Goal: Information Seeking & Learning: Learn about a topic

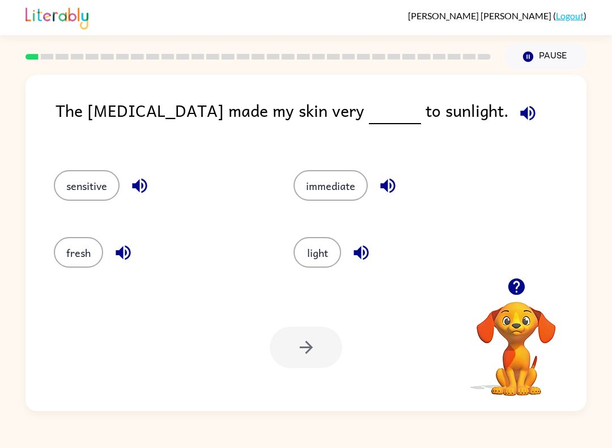
click at [521, 280] on icon "button" at bounding box center [517, 287] width 20 height 20
click at [91, 184] on button "sensitive" at bounding box center [87, 185] width 66 height 31
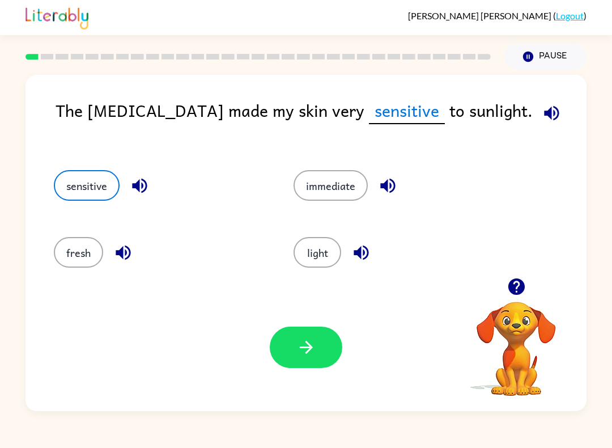
click at [145, 178] on icon "button" at bounding box center [140, 186] width 20 height 20
click at [398, 179] on icon "button" at bounding box center [388, 186] width 20 height 20
click at [318, 347] on button "button" at bounding box center [306, 347] width 73 height 41
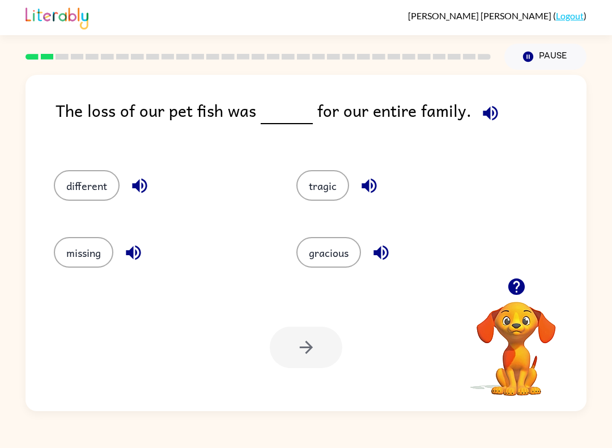
click at [151, 178] on button "button" at bounding box center [139, 185] width 29 height 29
click at [144, 183] on icon "button" at bounding box center [140, 186] width 20 height 20
click at [146, 187] on icon "button" at bounding box center [139, 186] width 15 height 15
click at [143, 181] on icon "button" at bounding box center [139, 186] width 15 height 15
click at [379, 180] on icon "button" at bounding box center [370, 186] width 20 height 20
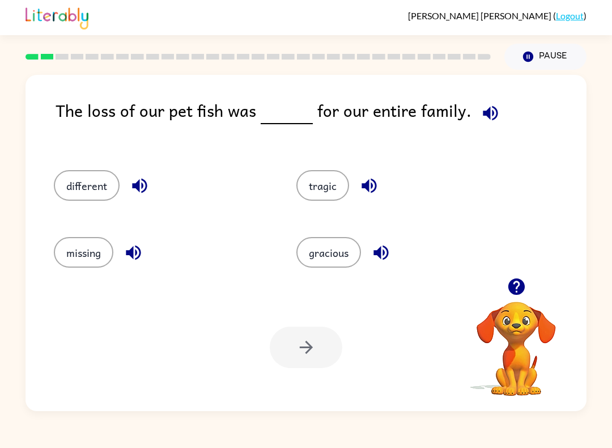
click at [132, 244] on icon "button" at bounding box center [134, 253] width 20 height 20
click at [382, 246] on icon "button" at bounding box center [381, 253] width 20 height 20
click at [522, 294] on icon "button" at bounding box center [517, 287] width 20 height 20
click at [513, 290] on icon "button" at bounding box center [516, 286] width 16 height 16
click at [518, 278] on icon "button" at bounding box center [517, 287] width 20 height 20
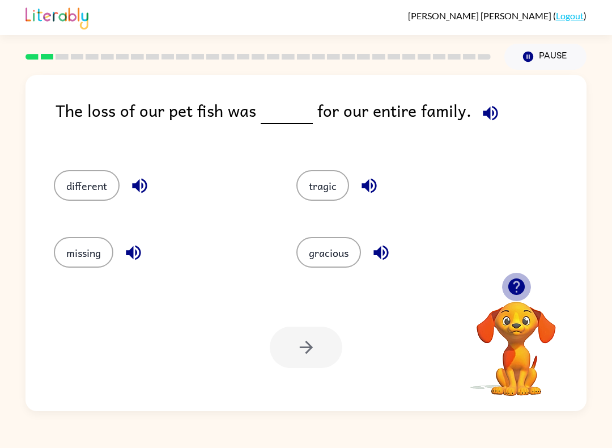
click at [518, 286] on icon "button" at bounding box center [517, 287] width 20 height 20
click at [146, 183] on icon "button" at bounding box center [139, 186] width 15 height 15
click at [366, 189] on icon "button" at bounding box center [369, 186] width 15 height 15
click at [381, 253] on icon "button" at bounding box center [381, 253] width 15 height 15
click at [139, 252] on icon "button" at bounding box center [134, 253] width 20 height 20
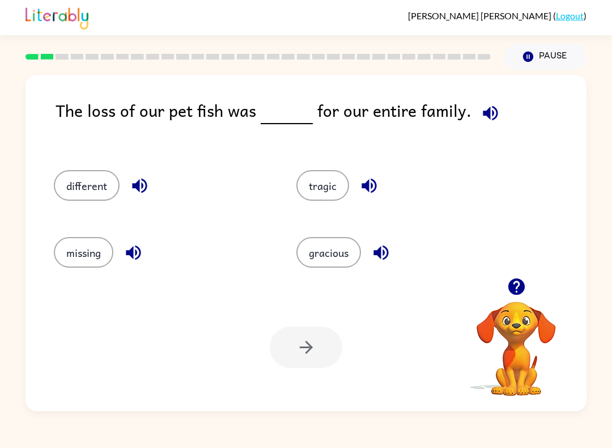
click at [91, 248] on button "missing" at bounding box center [84, 252] width 60 height 31
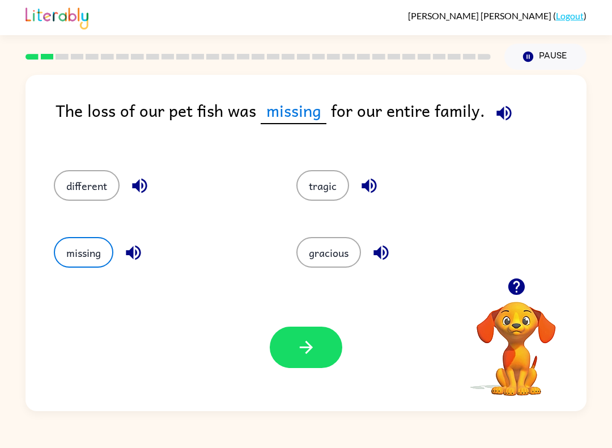
click at [323, 348] on button "button" at bounding box center [306, 347] width 73 height 41
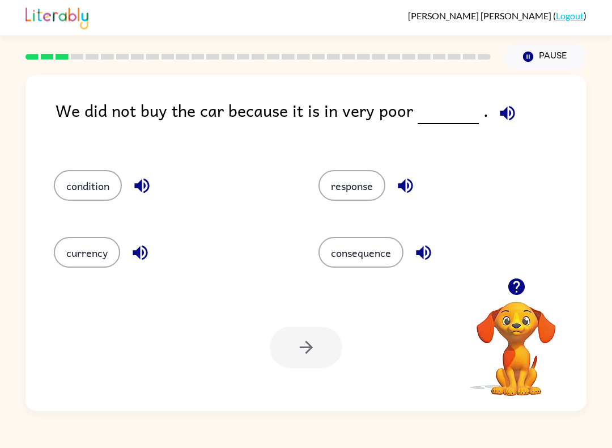
click at [152, 178] on icon "button" at bounding box center [142, 186] width 20 height 20
click at [409, 176] on button "button" at bounding box center [405, 185] width 29 height 29
click at [145, 251] on icon "button" at bounding box center [140, 253] width 20 height 20
click at [431, 254] on icon "button" at bounding box center [423, 253] width 15 height 15
click at [100, 188] on button "condition" at bounding box center [88, 185] width 68 height 31
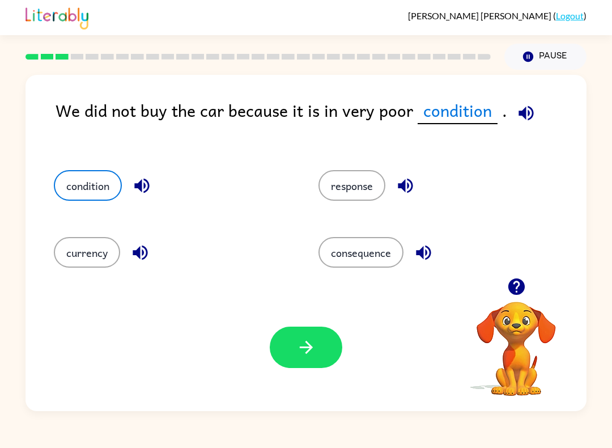
click at [328, 353] on button "button" at bounding box center [306, 347] width 73 height 41
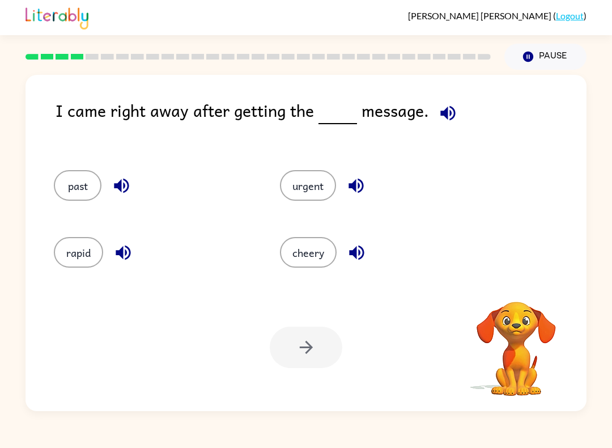
click at [307, 357] on div at bounding box center [306, 347] width 73 height 41
click at [441, 113] on icon "button" at bounding box center [448, 112] width 15 height 15
click at [136, 189] on button "button" at bounding box center [121, 185] width 29 height 29
click at [73, 188] on button "past" at bounding box center [78, 185] width 48 height 31
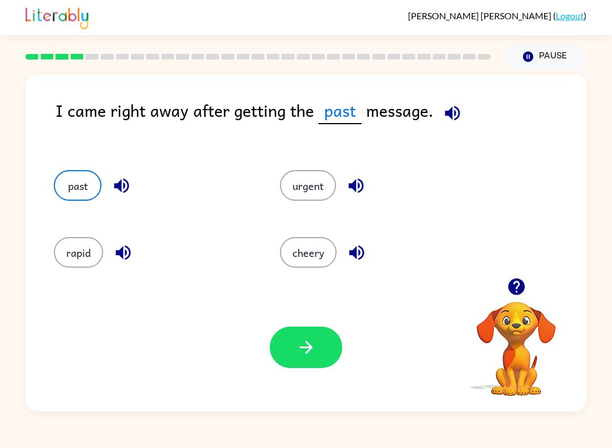
click at [446, 108] on icon "button" at bounding box center [453, 113] width 20 height 20
click at [80, 254] on button "rapid" at bounding box center [78, 252] width 49 height 31
click at [310, 277] on div "cheery" at bounding box center [372, 249] width 226 height 67
click at [307, 251] on button "cheery" at bounding box center [308, 252] width 57 height 31
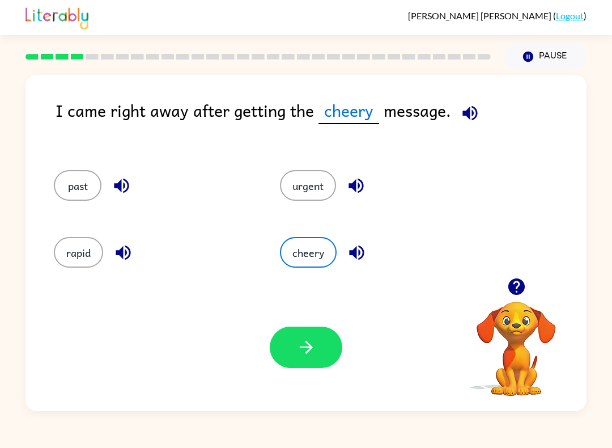
click at [308, 168] on div "urgent" at bounding box center [372, 182] width 226 height 67
click at [309, 201] on button "urgent" at bounding box center [308, 185] width 56 height 31
click at [311, 202] on div "urgent" at bounding box center [372, 182] width 226 height 67
click at [312, 278] on div "cheery" at bounding box center [372, 249] width 226 height 67
click at [314, 252] on button "cheery" at bounding box center [308, 252] width 57 height 31
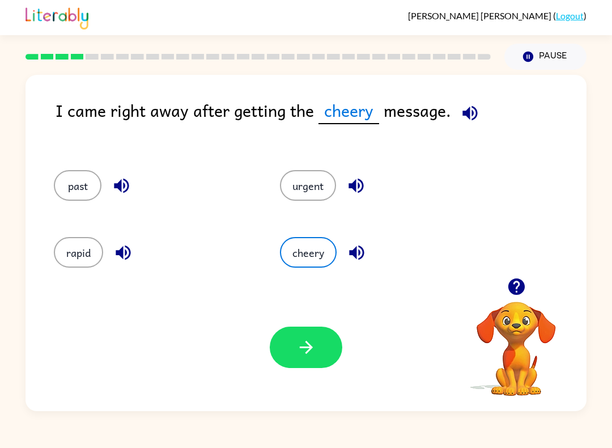
click at [70, 189] on button "past" at bounding box center [78, 185] width 48 height 31
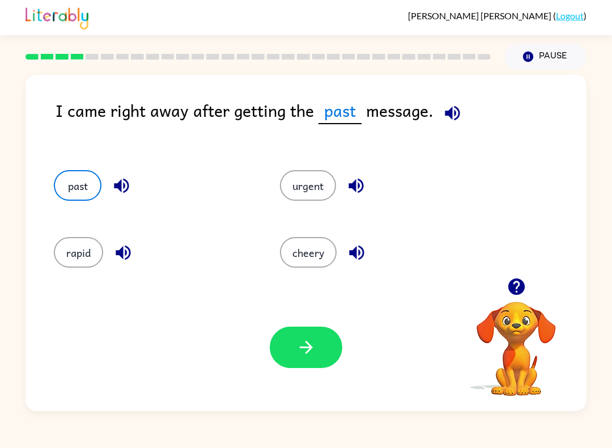
click at [299, 349] on icon "button" at bounding box center [307, 347] width 20 height 20
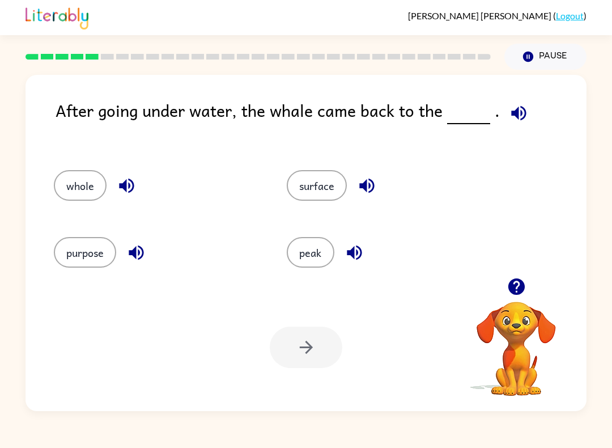
click at [318, 201] on button "surface" at bounding box center [317, 185] width 60 height 31
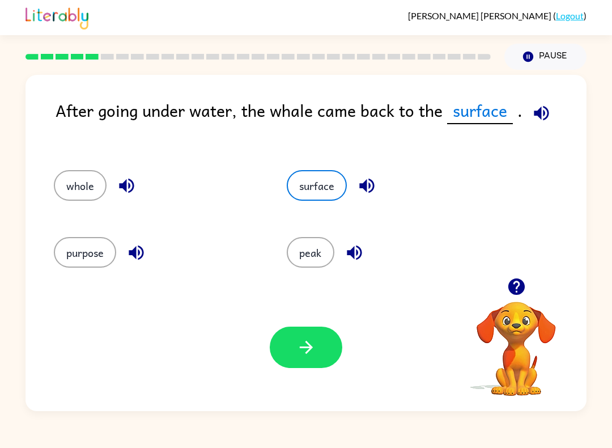
click at [304, 359] on button "button" at bounding box center [306, 347] width 73 height 41
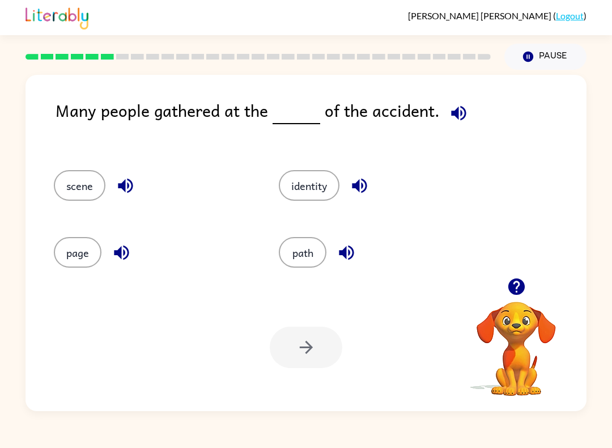
click at [76, 183] on button "scene" at bounding box center [80, 185] width 52 height 31
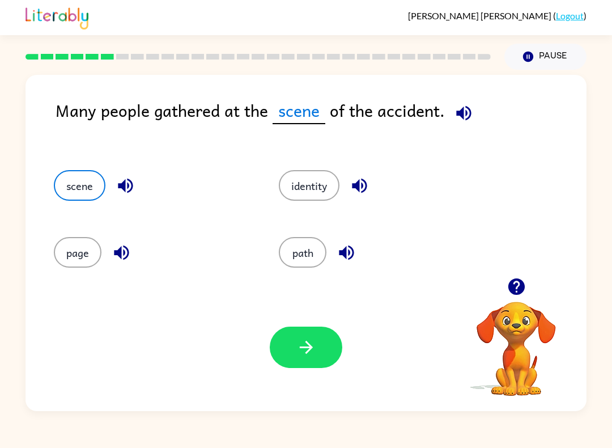
click at [138, 189] on button "button" at bounding box center [125, 185] width 29 height 29
click at [318, 193] on button "identity" at bounding box center [309, 185] width 61 height 31
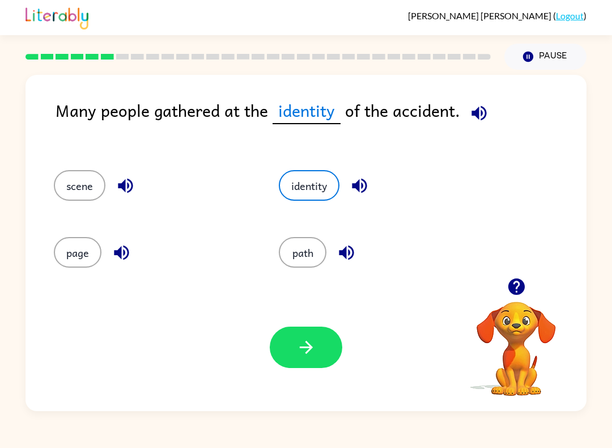
click at [367, 185] on icon "button" at bounding box center [359, 186] width 15 height 15
click at [345, 254] on icon "button" at bounding box center [346, 253] width 15 height 15
click at [134, 260] on button "button" at bounding box center [121, 252] width 29 height 29
click at [309, 238] on button "path" at bounding box center [303, 252] width 48 height 31
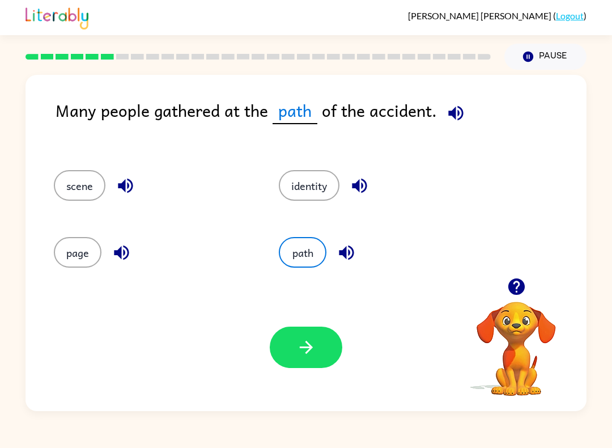
click at [76, 250] on button "page" at bounding box center [78, 252] width 48 height 31
click at [306, 367] on button "button" at bounding box center [306, 347] width 73 height 41
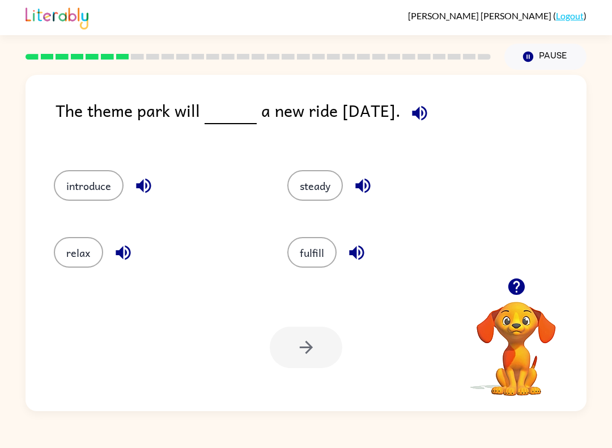
click at [85, 257] on button "relax" at bounding box center [78, 252] width 49 height 31
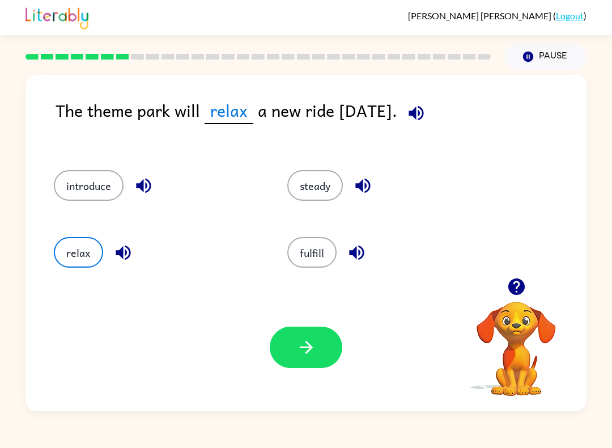
click at [328, 352] on button "button" at bounding box center [306, 347] width 73 height 41
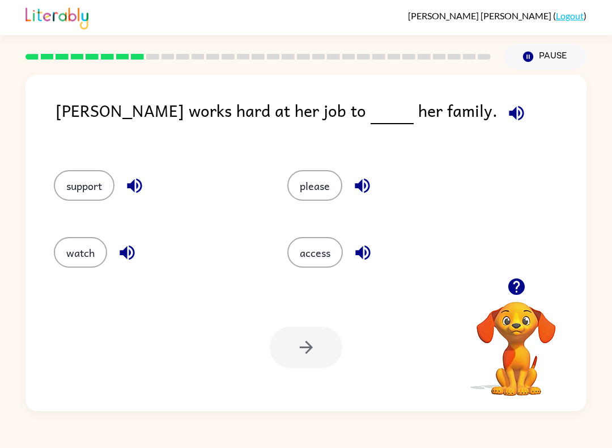
click at [100, 176] on button "support" at bounding box center [84, 185] width 61 height 31
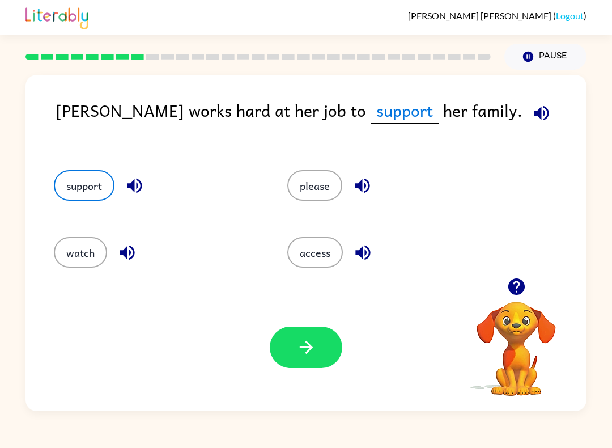
click at [330, 362] on button "button" at bounding box center [306, 347] width 73 height 41
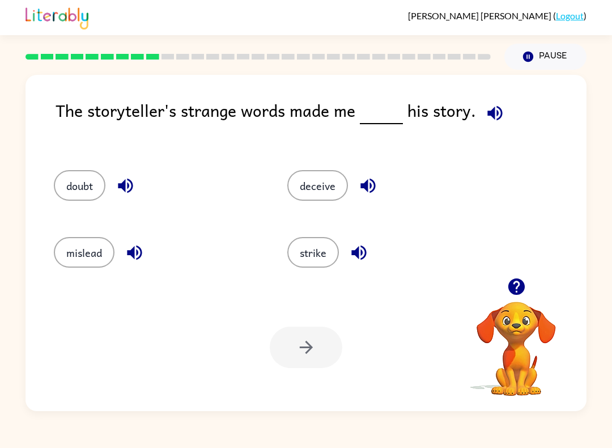
click at [85, 229] on div "mislead" at bounding box center [149, 249] width 234 height 67
click at [130, 252] on icon "button" at bounding box center [134, 253] width 15 height 15
click at [140, 250] on icon "button" at bounding box center [135, 253] width 20 height 20
click at [118, 248] on div "mislead" at bounding box center [158, 252] width 208 height 31
click at [117, 248] on div "mislead" at bounding box center [158, 252] width 208 height 31
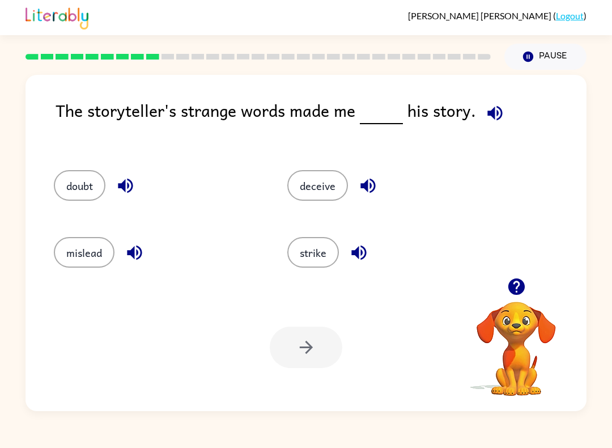
click at [133, 249] on icon "button" at bounding box center [134, 253] width 15 height 15
click at [140, 253] on icon "button" at bounding box center [135, 253] width 20 height 20
click at [130, 248] on icon "button" at bounding box center [135, 253] width 20 height 20
click at [366, 257] on icon "button" at bounding box center [359, 253] width 15 height 15
click at [125, 186] on icon "button" at bounding box center [125, 186] width 15 height 15
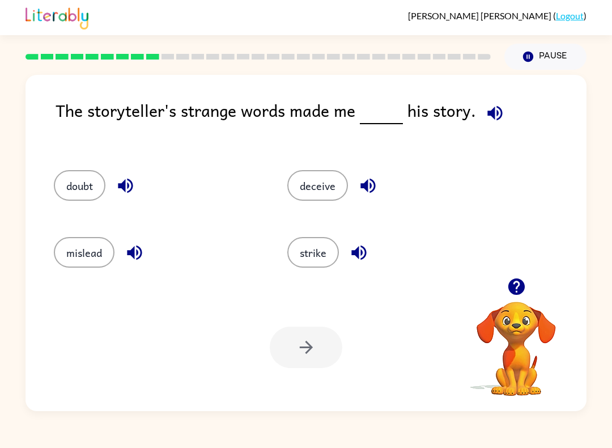
click at [381, 194] on button "button" at bounding box center [368, 185] width 29 height 29
click at [336, 174] on button "deceive" at bounding box center [318, 185] width 61 height 31
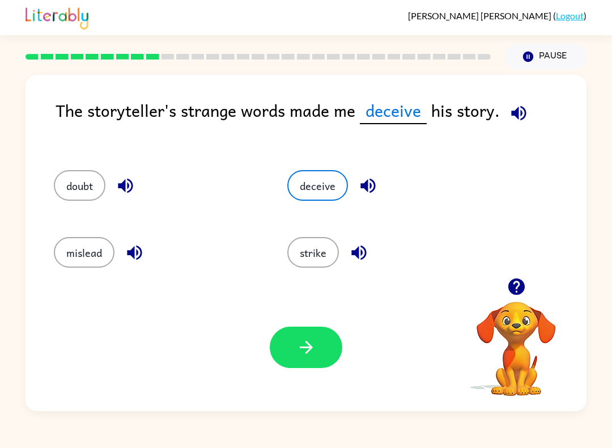
click at [319, 346] on button "button" at bounding box center [306, 347] width 73 height 41
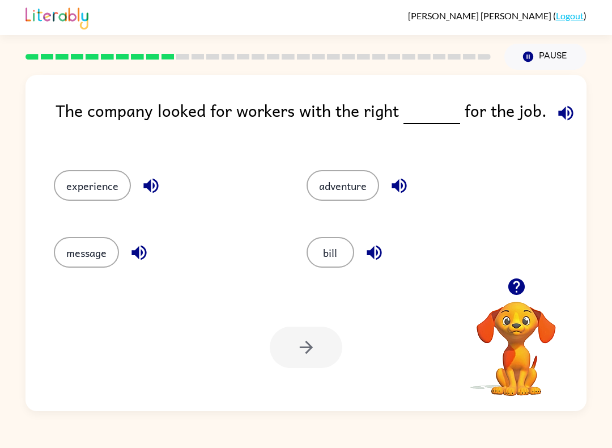
click at [582, 101] on div "The company looked for workers with the right for the job." at bounding box center [321, 123] width 531 height 50
click at [563, 113] on icon "button" at bounding box center [566, 112] width 15 height 15
click at [345, 178] on button "adventure" at bounding box center [343, 185] width 73 height 31
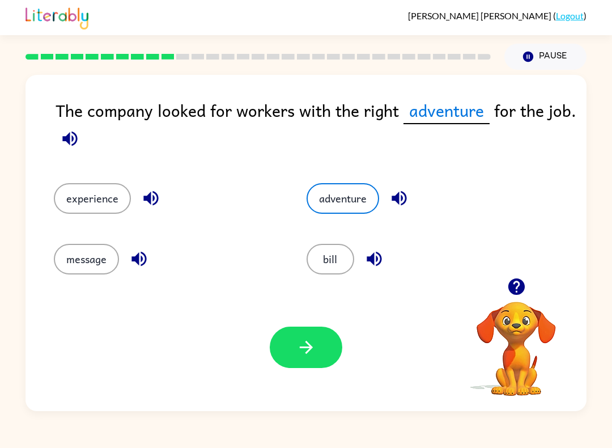
click at [315, 350] on icon "button" at bounding box center [307, 347] width 20 height 20
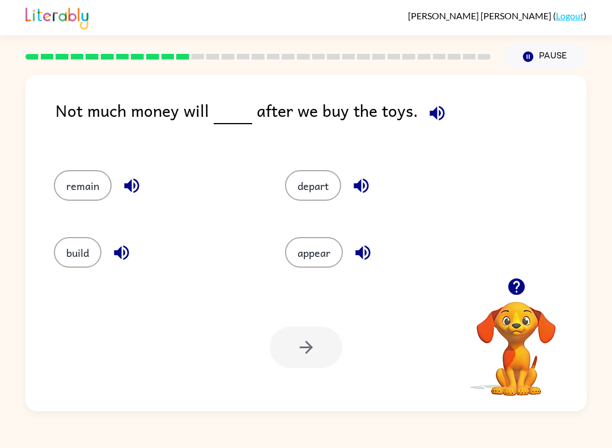
click at [133, 166] on div "remain" at bounding box center [147, 182] width 231 height 67
click at [132, 165] on div "remain" at bounding box center [147, 182] width 231 height 67
click at [135, 175] on button "button" at bounding box center [131, 185] width 29 height 29
click at [362, 184] on icon "button" at bounding box center [361, 186] width 15 height 15
click at [368, 252] on icon "button" at bounding box center [363, 253] width 20 height 20
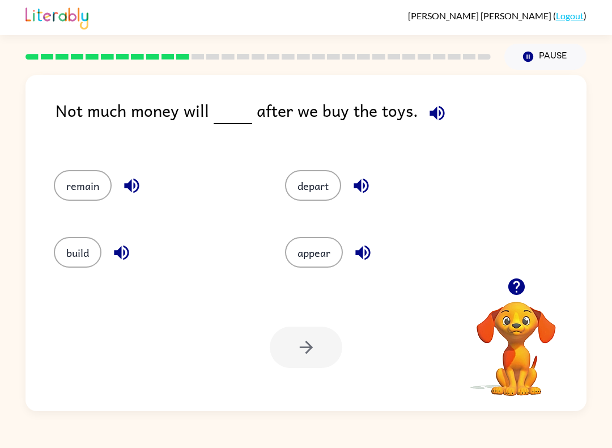
click at [124, 245] on icon "button" at bounding box center [122, 253] width 20 height 20
click at [324, 254] on button "appear" at bounding box center [314, 252] width 58 height 31
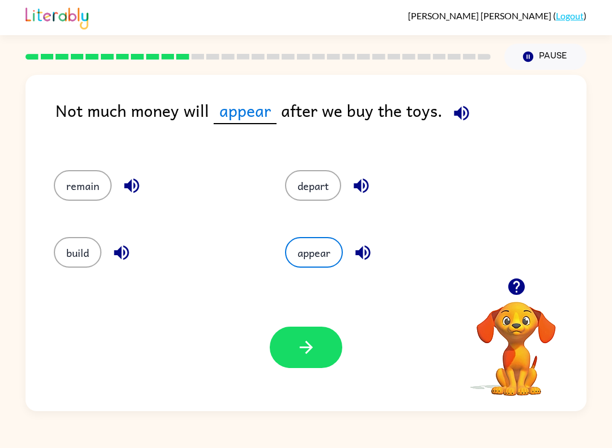
click at [363, 186] on icon "button" at bounding box center [362, 186] width 20 height 20
click at [320, 332] on button "button" at bounding box center [306, 347] width 73 height 41
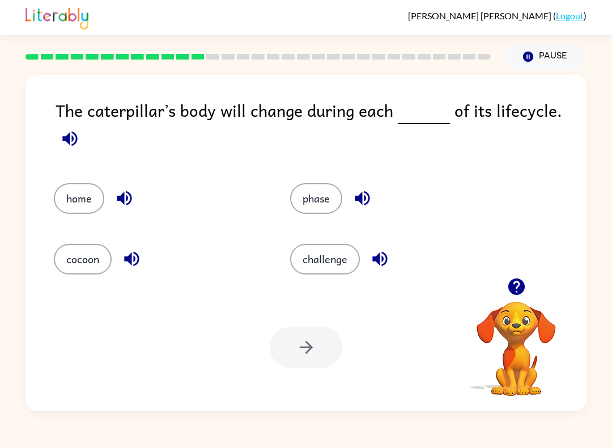
click at [385, 257] on icon "button" at bounding box center [380, 259] width 20 height 20
click at [325, 261] on button "challenge" at bounding box center [325, 259] width 70 height 31
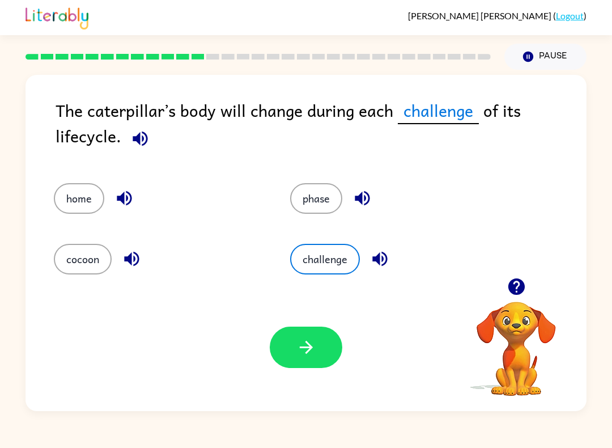
click at [311, 349] on icon "button" at bounding box center [305, 347] width 13 height 13
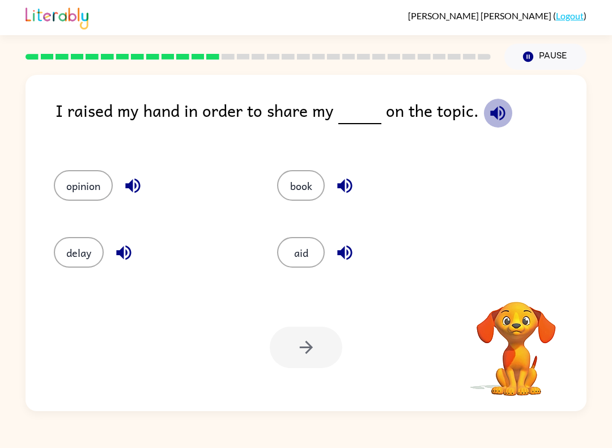
click at [506, 112] on button "button" at bounding box center [498, 113] width 29 height 29
click at [288, 176] on button "book" at bounding box center [301, 185] width 48 height 31
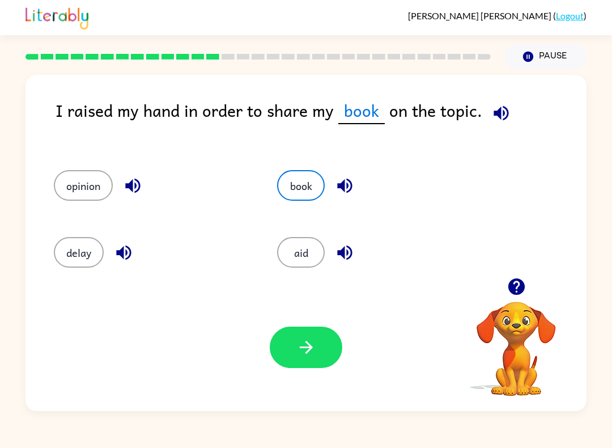
click at [315, 343] on icon "button" at bounding box center [307, 347] width 20 height 20
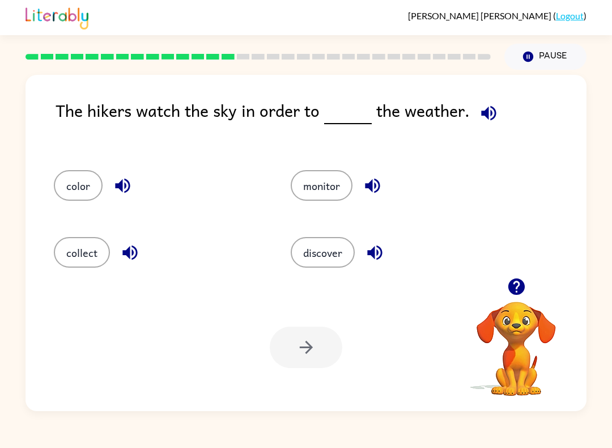
click at [481, 109] on icon "button" at bounding box center [489, 113] width 20 height 20
click at [380, 168] on div "monitor" at bounding box center [387, 182] width 237 height 67
click at [380, 180] on icon "button" at bounding box center [373, 186] width 20 height 20
click at [372, 251] on icon "button" at bounding box center [374, 253] width 15 height 15
click at [324, 251] on button "discover" at bounding box center [323, 252] width 64 height 31
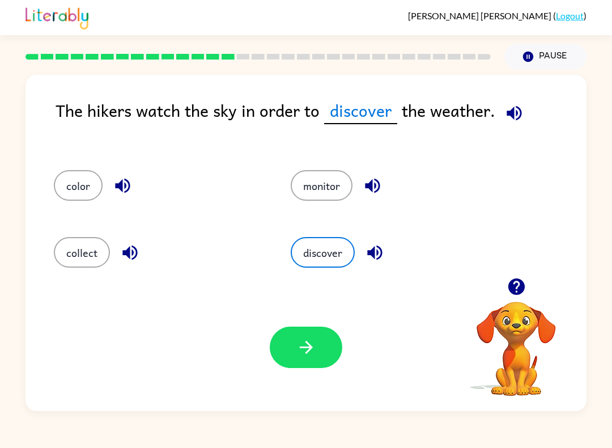
click at [322, 353] on button "button" at bounding box center [306, 347] width 73 height 41
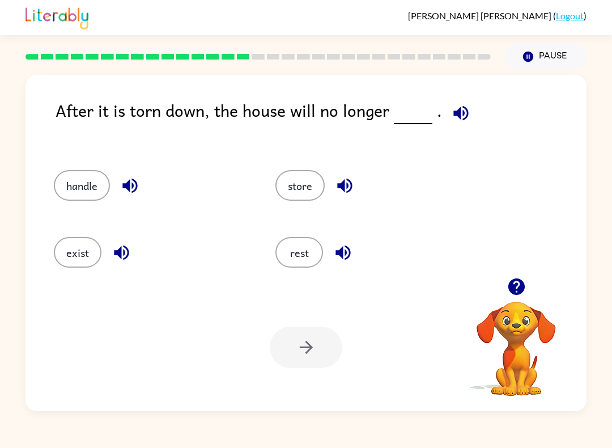
click at [451, 104] on icon "button" at bounding box center [461, 113] width 20 height 20
click at [127, 183] on icon "button" at bounding box center [130, 186] width 20 height 20
click at [131, 260] on icon "button" at bounding box center [122, 253] width 20 height 20
click at [350, 189] on icon "button" at bounding box center [345, 186] width 20 height 20
click at [344, 243] on icon "button" at bounding box center [343, 253] width 20 height 20
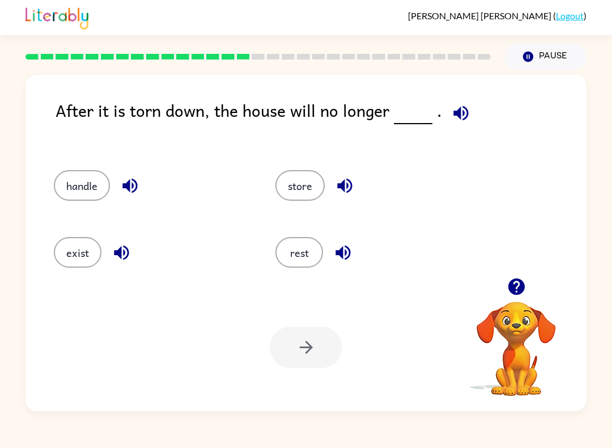
click at [73, 194] on button "handle" at bounding box center [82, 185] width 56 height 31
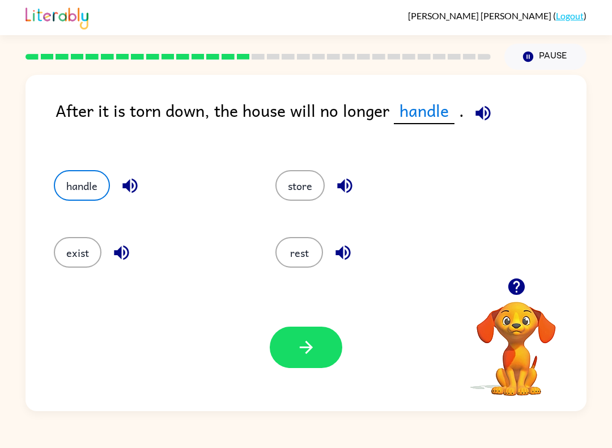
click at [324, 350] on button "button" at bounding box center [306, 347] width 73 height 41
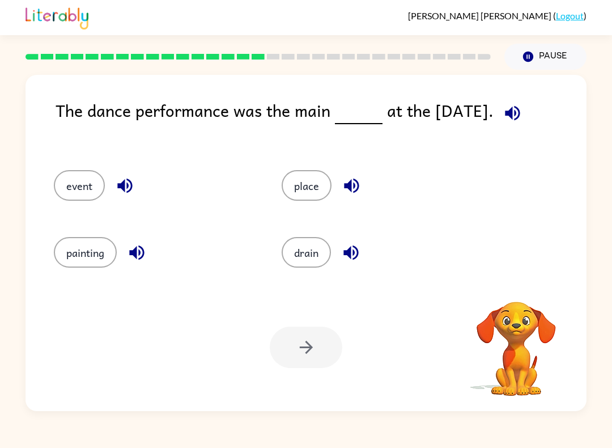
click at [520, 113] on icon "button" at bounding box center [512, 112] width 15 height 15
click at [88, 167] on div "event" at bounding box center [146, 182] width 228 height 67
click at [95, 184] on button "event" at bounding box center [79, 185] width 51 height 31
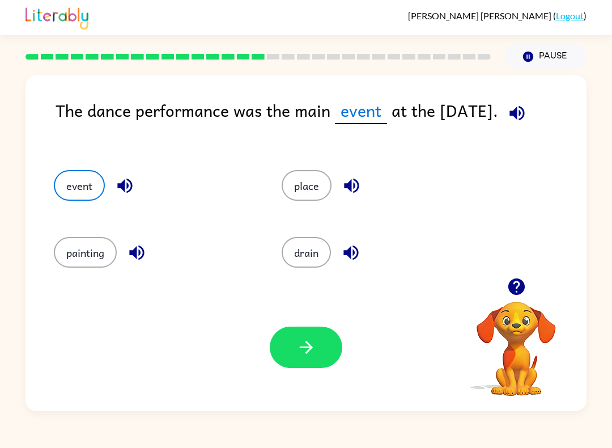
click at [314, 362] on button "button" at bounding box center [306, 347] width 73 height 41
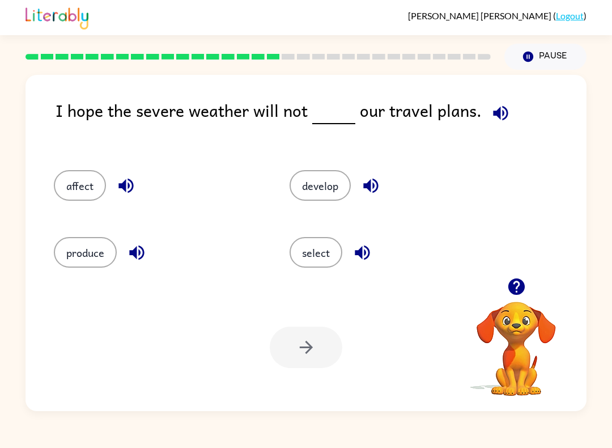
click at [494, 119] on icon "button" at bounding box center [500, 112] width 15 height 15
click at [373, 180] on icon "button" at bounding box center [371, 186] width 20 height 20
click at [360, 259] on icon "button" at bounding box center [363, 253] width 20 height 20
click at [128, 196] on icon "button" at bounding box center [126, 186] width 20 height 20
click at [143, 258] on icon "button" at bounding box center [137, 253] width 20 height 20
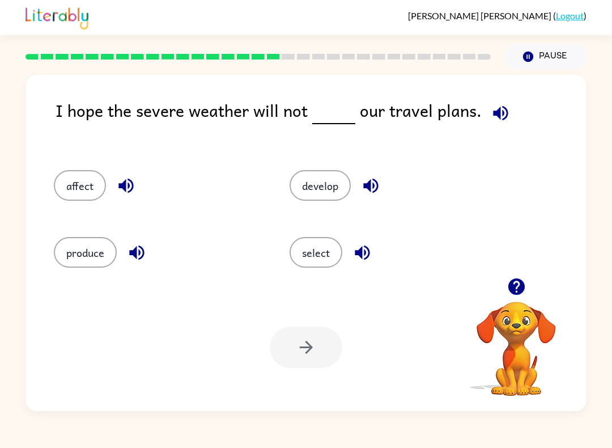
click at [146, 254] on icon "button" at bounding box center [137, 253] width 20 height 20
click at [88, 257] on button "produce" at bounding box center [85, 252] width 63 height 31
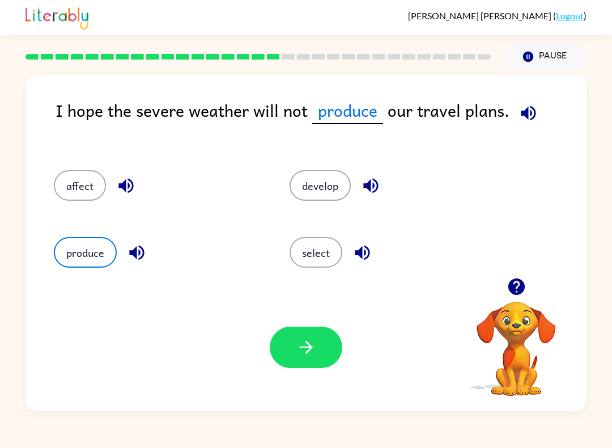
click at [337, 254] on button "select" at bounding box center [316, 252] width 53 height 31
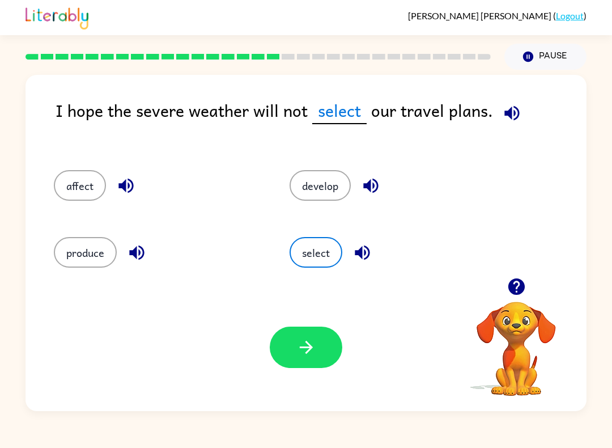
click at [67, 259] on button "produce" at bounding box center [85, 252] width 63 height 31
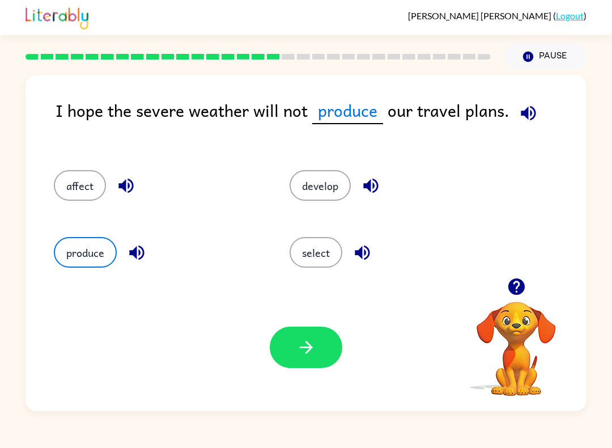
click at [311, 347] on icon "button" at bounding box center [305, 347] width 13 height 13
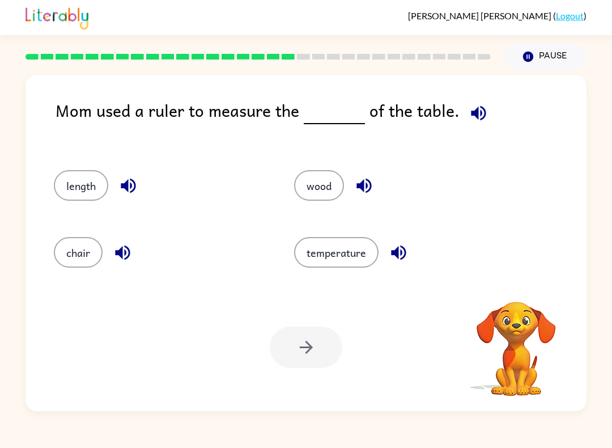
click at [360, 252] on button "temperature" at bounding box center [336, 252] width 85 height 31
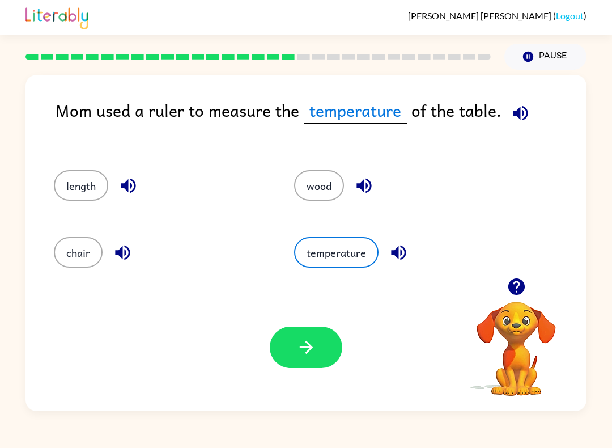
click at [531, 93] on div "Mom used a ruler to measure the temperature of the table. length wood chair tem…" at bounding box center [306, 243] width 561 height 336
click at [507, 125] on div "Mom used a ruler to measure the temperature of the table." at bounding box center [321, 123] width 531 height 50
click at [506, 124] on div "Mom used a ruler to measure the temperature of the table." at bounding box center [321, 123] width 531 height 50
click at [516, 113] on icon "button" at bounding box center [520, 112] width 15 height 15
click at [97, 198] on button "length" at bounding box center [81, 185] width 54 height 31
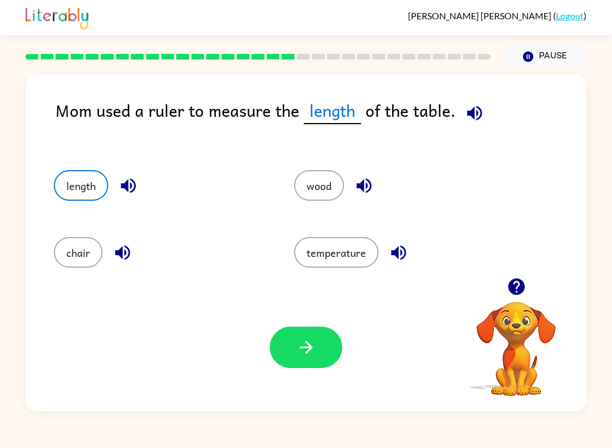
click at [322, 348] on button "button" at bounding box center [306, 347] width 73 height 41
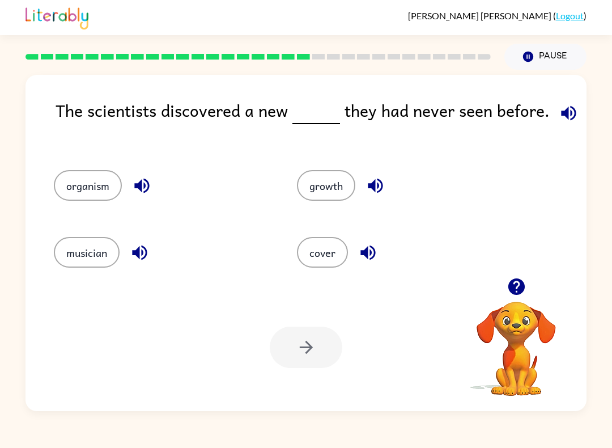
click at [561, 109] on icon "button" at bounding box center [569, 113] width 20 height 20
click at [142, 172] on button "button" at bounding box center [142, 185] width 29 height 29
click at [145, 252] on icon "button" at bounding box center [140, 253] width 20 height 20
click at [377, 188] on icon "button" at bounding box center [376, 186] width 20 height 20
click at [374, 254] on icon "button" at bounding box center [368, 253] width 15 height 15
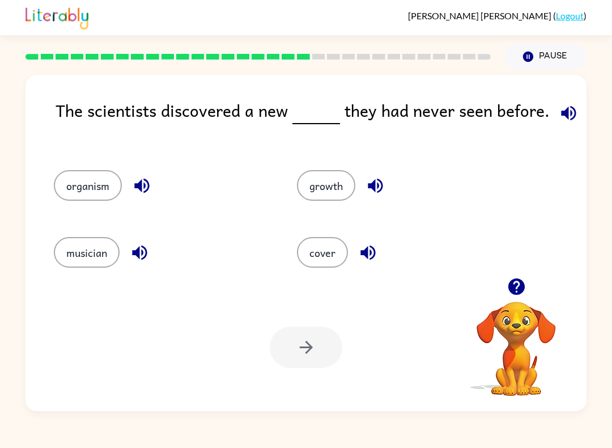
click at [105, 198] on button "organism" at bounding box center [88, 185] width 68 height 31
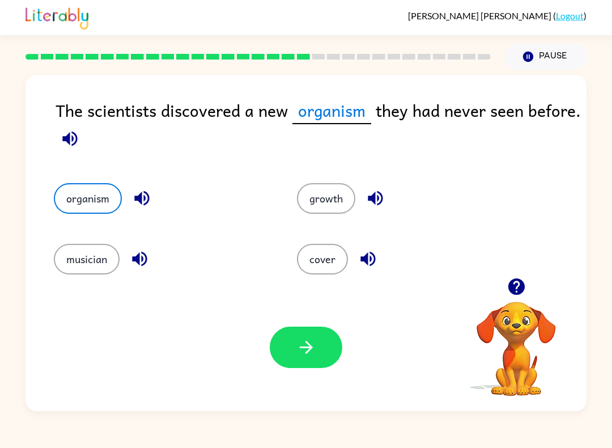
click at [297, 349] on icon "button" at bounding box center [307, 347] width 20 height 20
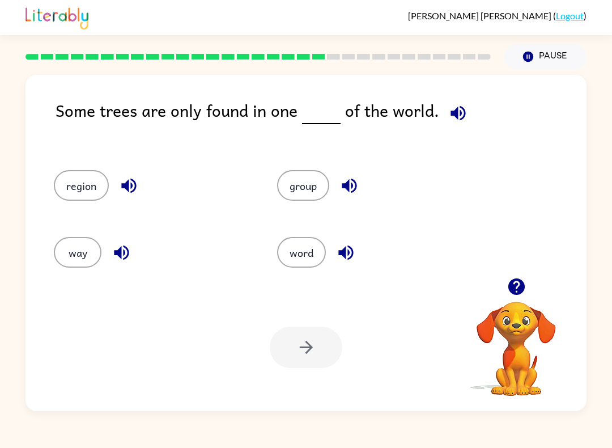
click at [462, 115] on icon "button" at bounding box center [459, 113] width 20 height 20
click at [363, 191] on button "button" at bounding box center [349, 185] width 29 height 29
click at [359, 257] on button "button" at bounding box center [346, 252] width 29 height 29
click at [128, 254] on icon "button" at bounding box center [121, 253] width 15 height 15
click at [133, 183] on icon "button" at bounding box center [128, 186] width 15 height 15
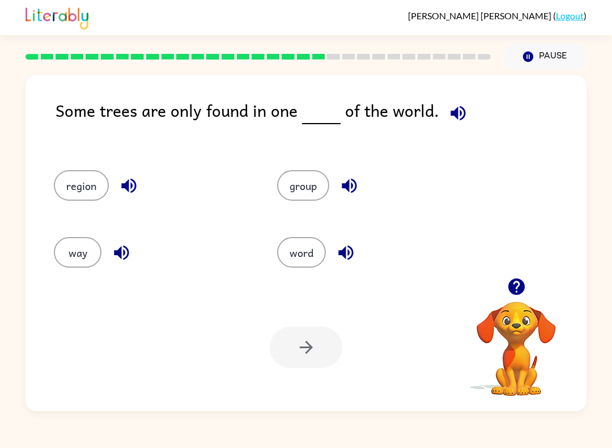
click at [315, 197] on button "group" at bounding box center [303, 185] width 52 height 31
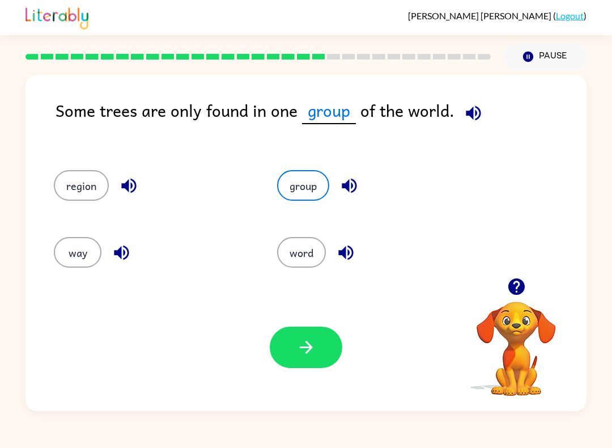
click at [329, 353] on button "button" at bounding box center [306, 347] width 73 height 41
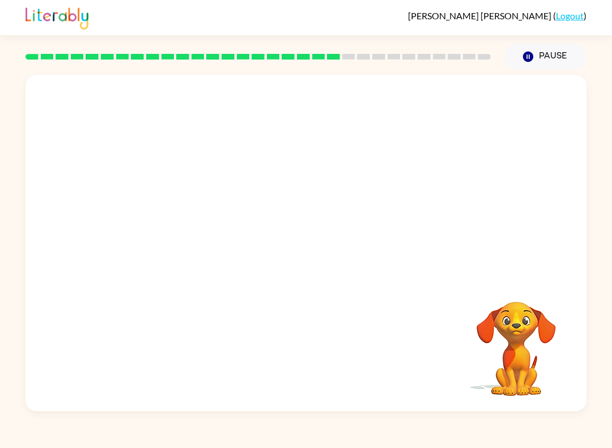
click at [379, 183] on video "Your browser must support playing .mp4 files to use Literably. Please try using…" at bounding box center [306, 176] width 561 height 203
click at [196, 100] on video "Your browser must support playing .mp4 files to use Literably. Please try using…" at bounding box center [306, 176] width 561 height 203
click at [214, 91] on video "Your browser must support playing .mp4 files to use Literably. Please try using…" at bounding box center [306, 176] width 561 height 203
click at [303, 263] on button "button" at bounding box center [306, 248] width 73 height 41
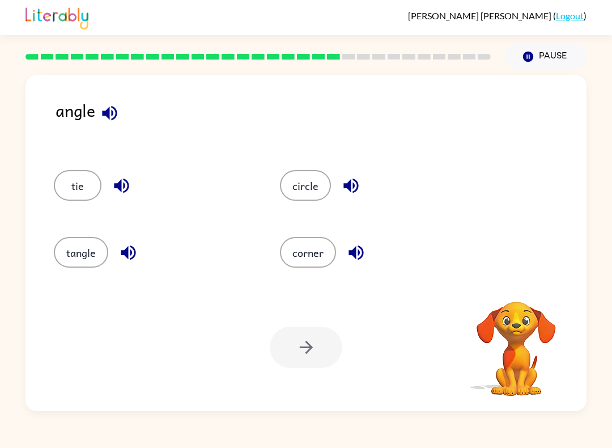
click at [133, 120] on div "angle" at bounding box center [321, 123] width 531 height 50
click at [105, 112] on icon "button" at bounding box center [109, 112] width 15 height 15
click at [126, 176] on icon "button" at bounding box center [122, 186] width 20 height 20
click at [125, 257] on icon "button" at bounding box center [129, 253] width 20 height 20
click at [363, 254] on icon "button" at bounding box center [356, 253] width 15 height 15
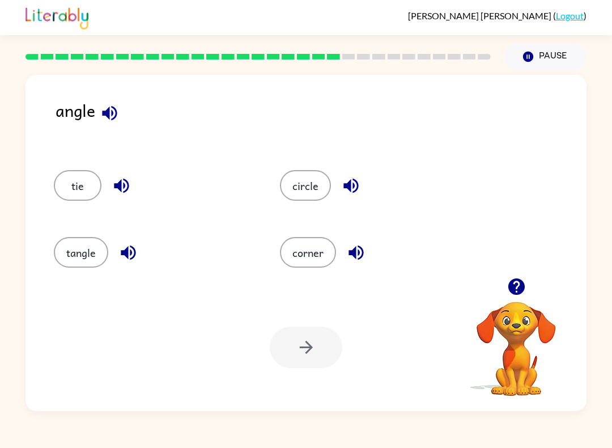
click at [361, 196] on button "button" at bounding box center [351, 185] width 29 height 29
click at [323, 250] on button "corner" at bounding box center [308, 252] width 56 height 31
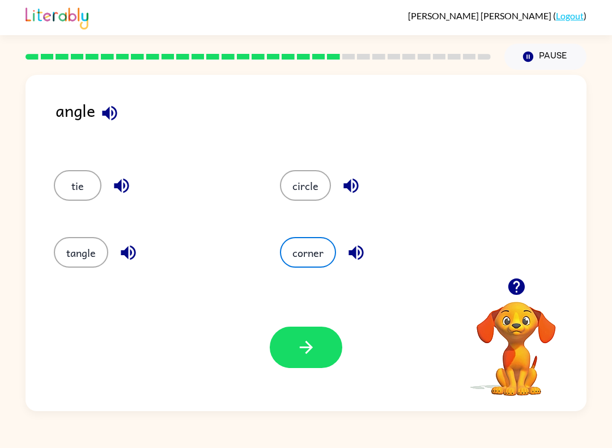
click at [320, 343] on button "button" at bounding box center [306, 347] width 73 height 41
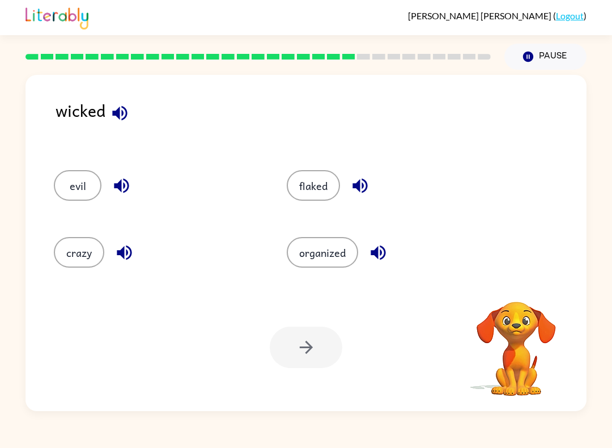
click at [134, 105] on div "wicked" at bounding box center [321, 123] width 531 height 50
click at [132, 114] on button "button" at bounding box center [119, 113] width 29 height 29
click at [119, 102] on button "button" at bounding box center [119, 113] width 29 height 29
click at [578, 116] on div "wicked" at bounding box center [321, 123] width 531 height 50
click at [126, 182] on icon "button" at bounding box center [121, 186] width 15 height 15
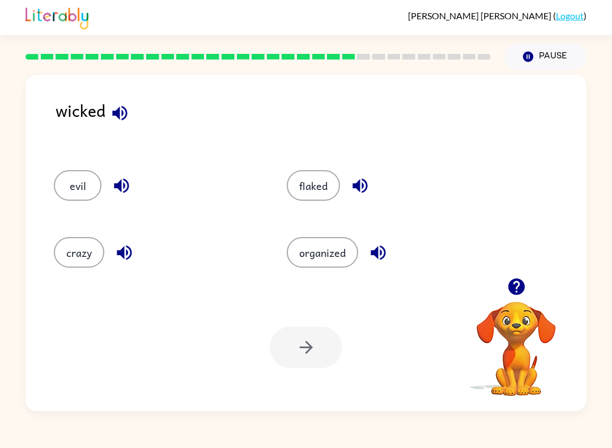
click at [83, 181] on button "evil" at bounding box center [78, 185] width 48 height 31
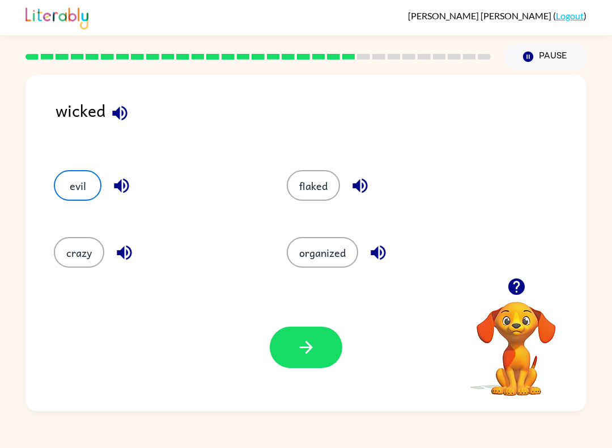
click at [340, 349] on button "button" at bounding box center [306, 347] width 73 height 41
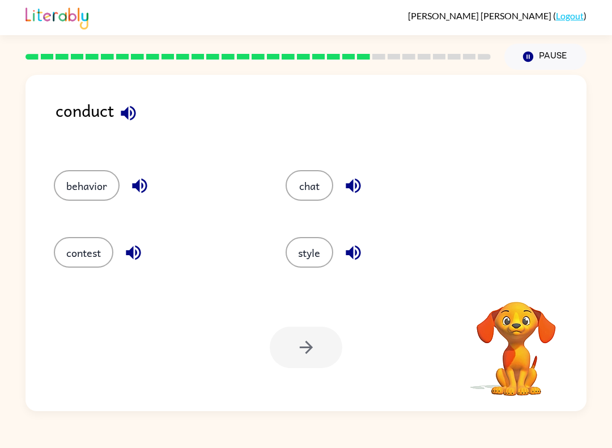
click at [136, 95] on div "conduct behavior chat contest style Your browser must support playing .mp4 file…" at bounding box center [306, 243] width 561 height 336
click at [120, 113] on icon "button" at bounding box center [129, 113] width 20 height 20
click at [131, 114] on icon "button" at bounding box center [128, 112] width 15 height 15
click at [137, 112] on icon "button" at bounding box center [129, 113] width 20 height 20
click at [126, 111] on icon "button" at bounding box center [128, 112] width 15 height 15
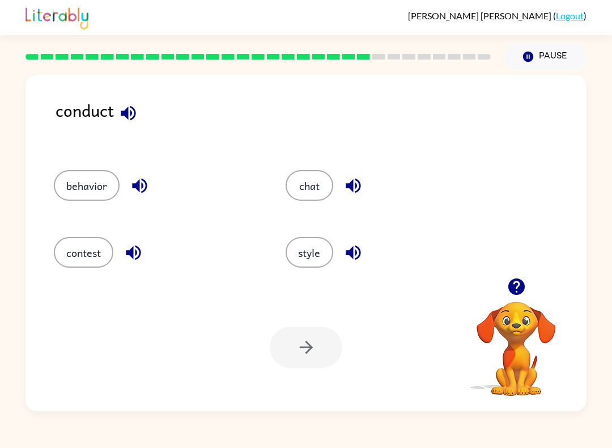
click at [143, 184] on icon "button" at bounding box center [140, 186] width 20 height 20
click at [138, 251] on icon "button" at bounding box center [134, 253] width 20 height 20
click at [358, 255] on icon "button" at bounding box center [354, 253] width 20 height 20
click at [362, 187] on icon "button" at bounding box center [354, 186] width 20 height 20
click at [88, 257] on button "contest" at bounding box center [84, 252] width 60 height 31
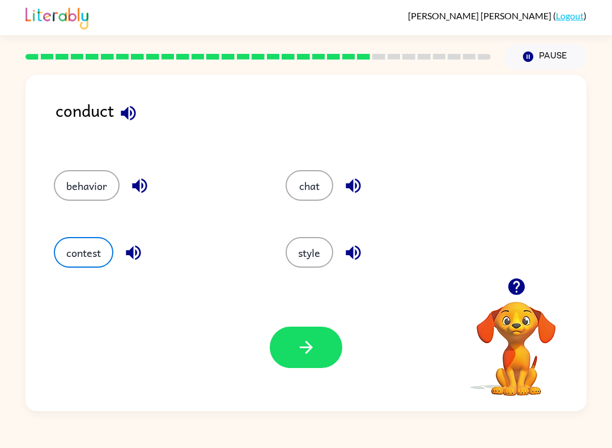
click at [315, 352] on icon "button" at bounding box center [307, 347] width 20 height 20
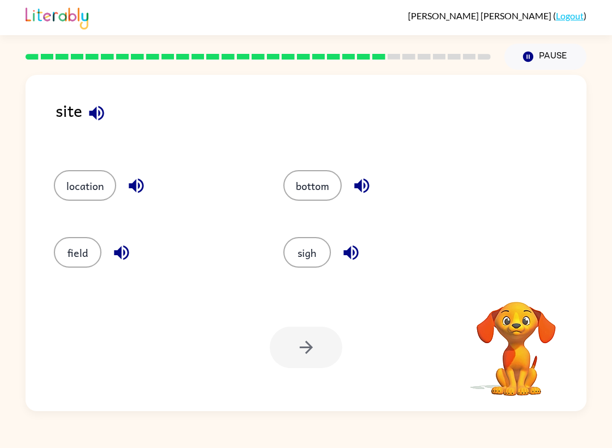
click at [100, 119] on icon "button" at bounding box center [96, 112] width 15 height 15
click at [104, 103] on button "button" at bounding box center [96, 113] width 29 height 29
click at [106, 112] on icon "button" at bounding box center [97, 113] width 20 height 20
click at [109, 112] on button "button" at bounding box center [96, 113] width 29 height 29
click at [137, 180] on icon "button" at bounding box center [136, 186] width 20 height 20
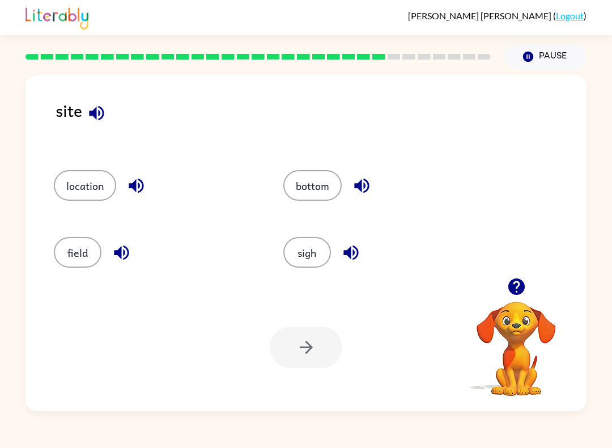
click at [128, 255] on icon "button" at bounding box center [121, 253] width 15 height 15
click at [366, 184] on icon "button" at bounding box center [362, 186] width 20 height 20
click at [353, 255] on icon "button" at bounding box center [351, 253] width 15 height 15
click at [86, 179] on button "location" at bounding box center [85, 185] width 62 height 31
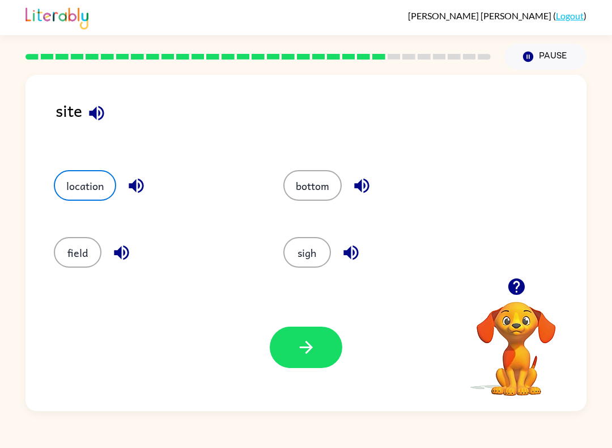
click at [300, 343] on icon "button" at bounding box center [307, 347] width 20 height 20
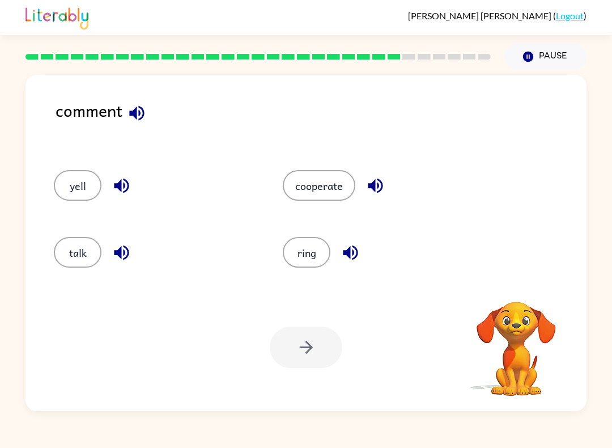
click at [141, 114] on icon "button" at bounding box center [136, 112] width 15 height 15
click at [129, 180] on icon "button" at bounding box center [122, 186] width 20 height 20
click at [124, 251] on icon "button" at bounding box center [121, 253] width 15 height 15
click at [356, 256] on icon "button" at bounding box center [350, 253] width 15 height 15
click at [380, 167] on div "cooperate" at bounding box center [375, 182] width 229 height 67
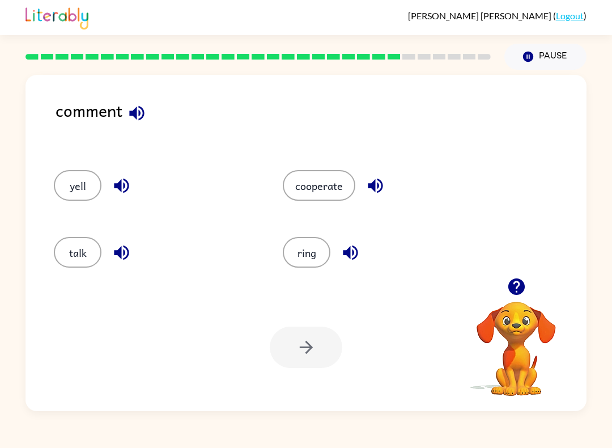
click at [383, 188] on icon "button" at bounding box center [376, 186] width 20 height 20
click at [73, 258] on button "talk" at bounding box center [78, 252] width 48 height 31
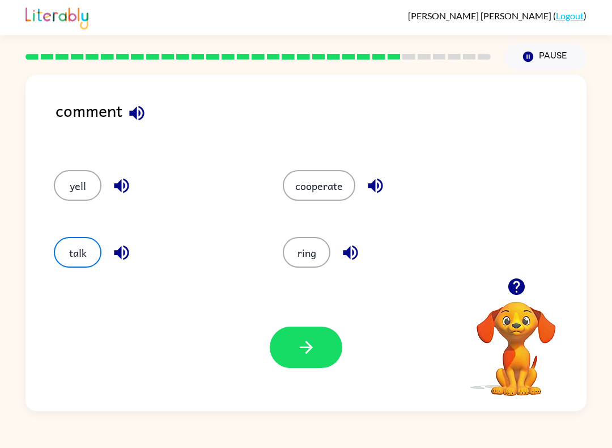
click at [291, 341] on button "button" at bounding box center [306, 347] width 73 height 41
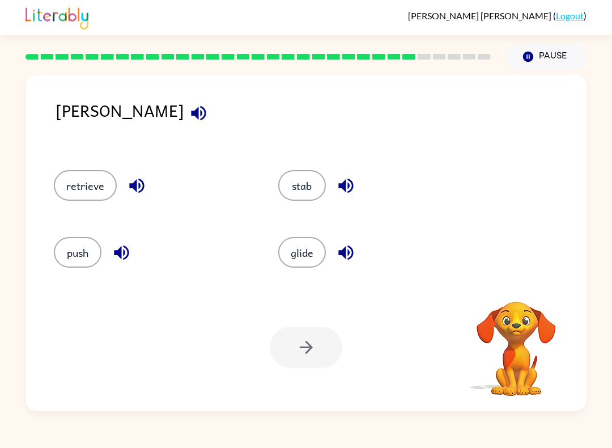
click at [189, 109] on icon "button" at bounding box center [199, 113] width 20 height 20
click at [184, 108] on button "button" at bounding box center [198, 113] width 29 height 29
click at [191, 118] on icon "button" at bounding box center [198, 112] width 15 height 15
click at [142, 176] on icon "button" at bounding box center [137, 186] width 20 height 20
click at [121, 249] on icon "button" at bounding box center [121, 253] width 15 height 15
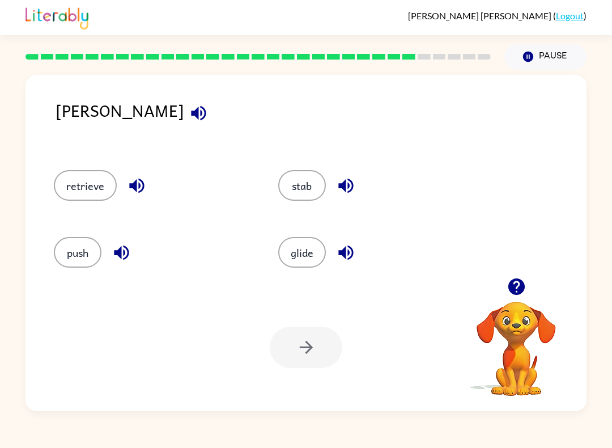
click at [349, 251] on icon "button" at bounding box center [346, 253] width 20 height 20
click at [353, 181] on icon "button" at bounding box center [346, 186] width 20 height 20
click at [72, 246] on button "push" at bounding box center [78, 252] width 48 height 31
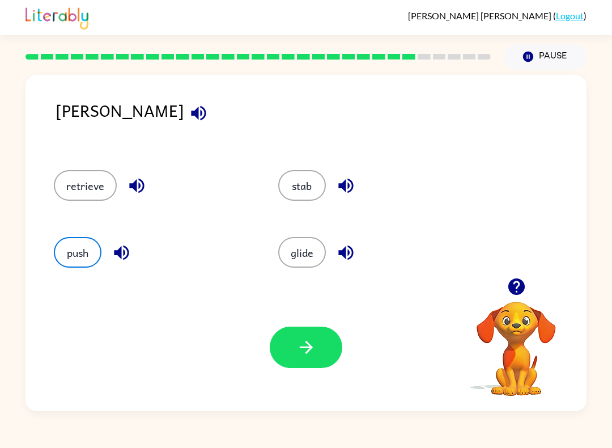
click at [292, 340] on button "button" at bounding box center [306, 347] width 73 height 41
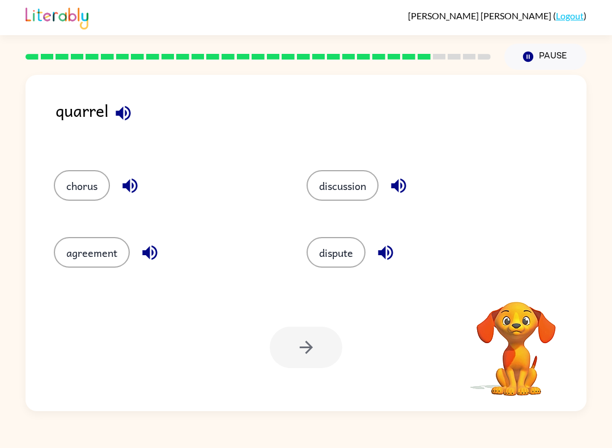
click at [126, 89] on div "quarrel chorus discussion agreement dispute Your browser must support playing .…" at bounding box center [306, 243] width 561 height 336
click at [125, 111] on icon "button" at bounding box center [123, 113] width 20 height 20
click at [132, 108] on icon "button" at bounding box center [123, 113] width 20 height 20
click at [128, 184] on icon "button" at bounding box center [129, 186] width 15 height 15
click at [148, 257] on icon "button" at bounding box center [149, 253] width 15 height 15
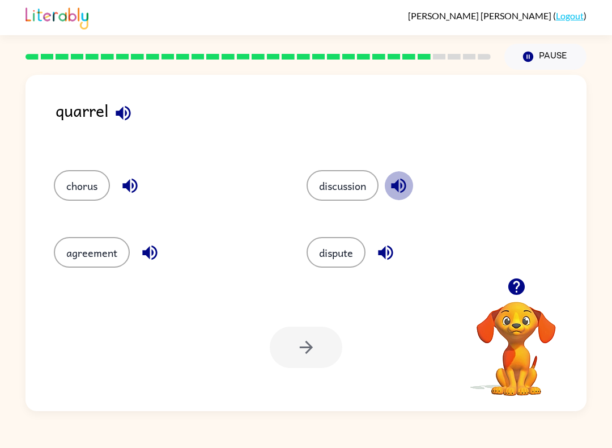
click at [405, 183] on icon "button" at bounding box center [399, 186] width 20 height 20
click at [391, 245] on icon "button" at bounding box center [386, 253] width 20 height 20
click at [129, 178] on icon "button" at bounding box center [130, 186] width 20 height 20
click at [83, 201] on button "chorus" at bounding box center [82, 185] width 56 height 31
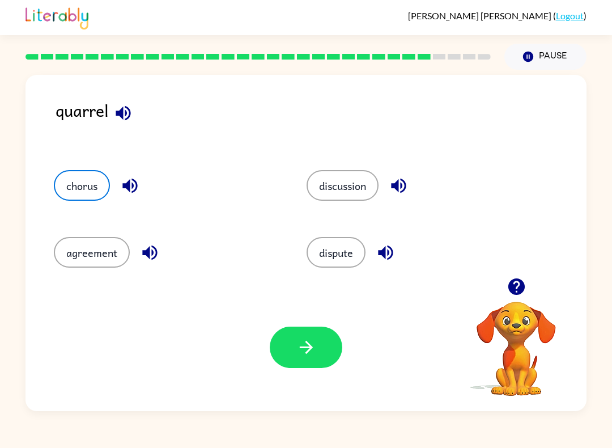
click at [306, 336] on button "button" at bounding box center [306, 347] width 73 height 41
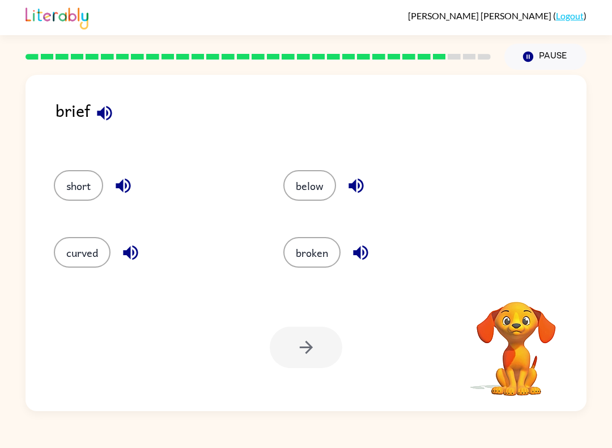
click at [109, 121] on icon "button" at bounding box center [105, 113] width 20 height 20
click at [115, 103] on div "brief" at bounding box center [321, 123] width 531 height 50
click at [112, 112] on icon "button" at bounding box center [104, 112] width 15 height 15
click at [99, 107] on icon "button" at bounding box center [105, 113] width 20 height 20
click at [116, 109] on button "button" at bounding box center [104, 113] width 29 height 29
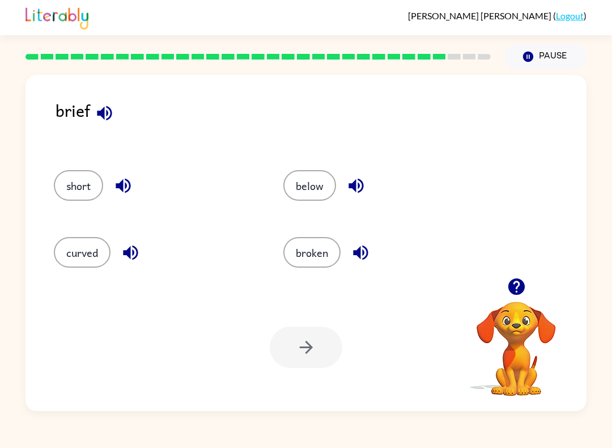
click at [133, 172] on div "short" at bounding box center [156, 185] width 204 height 31
click at [128, 184] on icon "button" at bounding box center [123, 186] width 20 height 20
click at [129, 254] on icon "button" at bounding box center [130, 253] width 15 height 15
click at [369, 186] on button "button" at bounding box center [356, 185] width 29 height 29
click at [365, 250] on icon "button" at bounding box center [361, 253] width 20 height 20
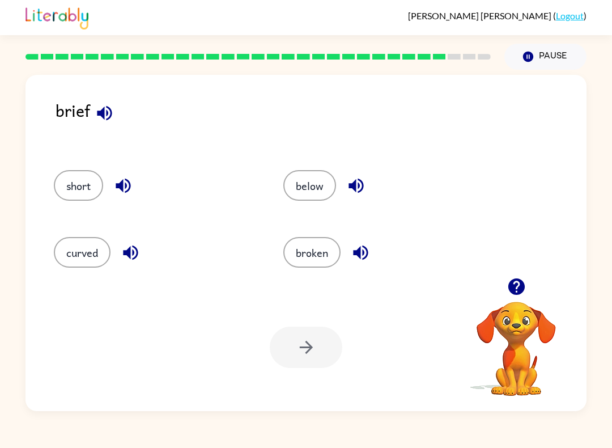
click at [82, 257] on button "curved" at bounding box center [82, 252] width 57 height 31
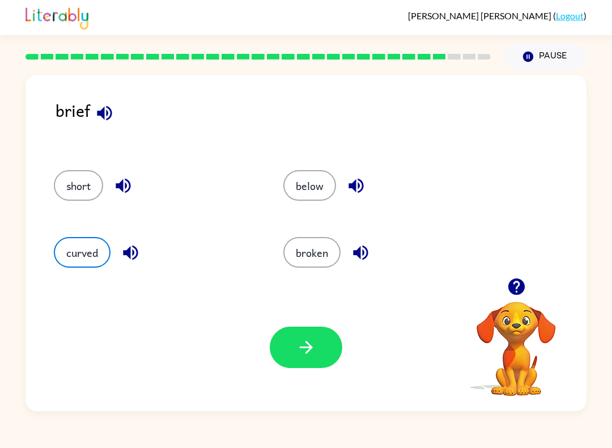
click at [289, 340] on button "button" at bounding box center [306, 347] width 73 height 41
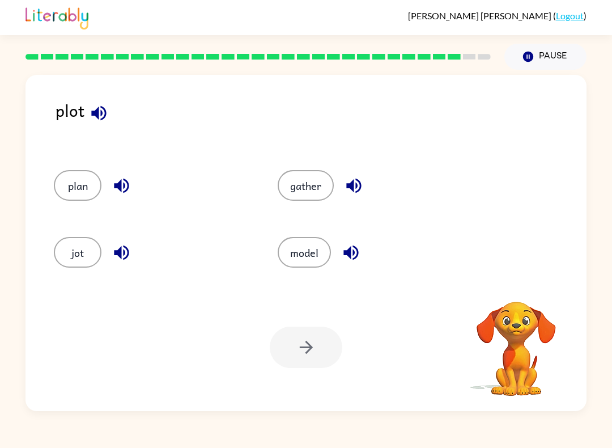
click at [113, 102] on div "plot" at bounding box center [321, 123] width 531 height 50
click at [112, 118] on button "button" at bounding box center [99, 113] width 29 height 29
click at [129, 171] on div "plan" at bounding box center [153, 185] width 198 height 31
click at [122, 177] on icon "button" at bounding box center [122, 186] width 20 height 20
click at [122, 238] on button "button" at bounding box center [121, 252] width 29 height 29
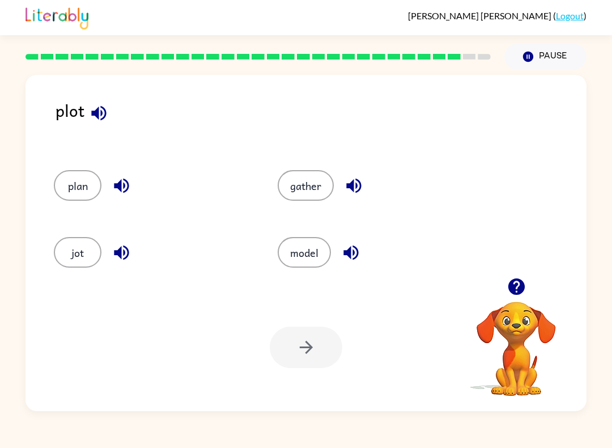
click at [362, 187] on icon "button" at bounding box center [354, 186] width 20 height 20
click at [356, 249] on icon "button" at bounding box center [351, 253] width 15 height 15
click at [311, 264] on button "model" at bounding box center [304, 252] width 53 height 31
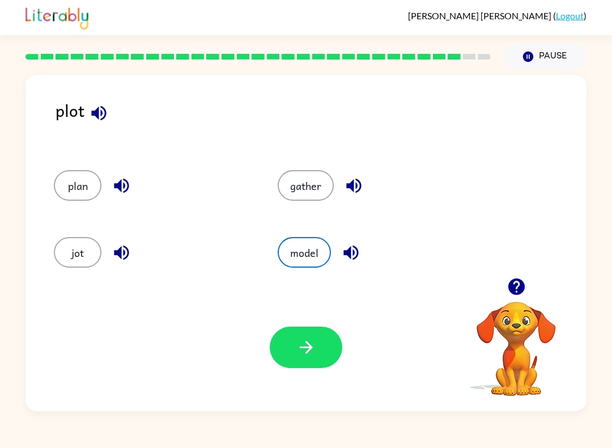
click at [310, 356] on icon "button" at bounding box center [307, 347] width 20 height 20
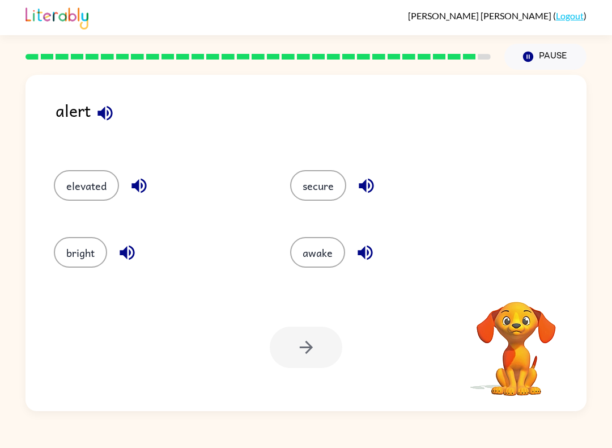
click at [109, 115] on icon "button" at bounding box center [105, 113] width 20 height 20
click at [111, 112] on icon "button" at bounding box center [105, 113] width 20 height 20
click at [141, 189] on icon "button" at bounding box center [139, 186] width 20 height 20
click at [129, 263] on button "button" at bounding box center [127, 252] width 29 height 29
click at [365, 179] on icon "button" at bounding box center [367, 186] width 20 height 20
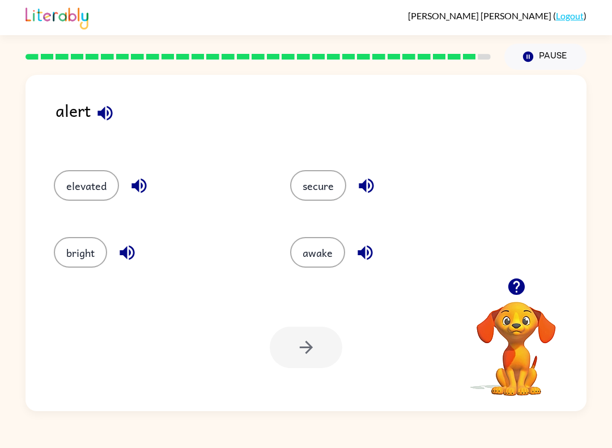
click at [367, 235] on div "awake" at bounding box center [387, 249] width 236 height 67
click at [376, 244] on button "button" at bounding box center [365, 252] width 29 height 29
click at [333, 255] on button "awake" at bounding box center [317, 252] width 55 height 31
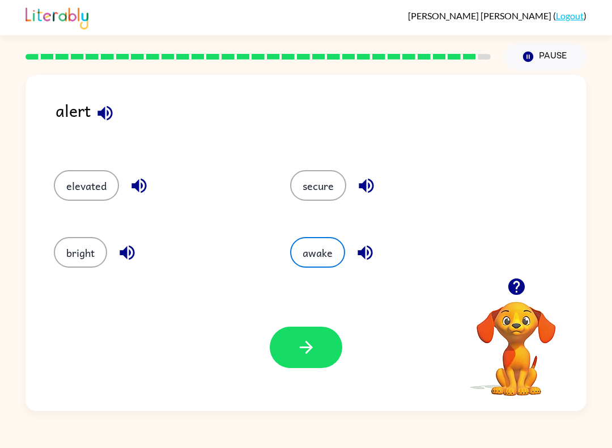
click at [317, 345] on button "button" at bounding box center [306, 347] width 73 height 41
